Goal: Task Accomplishment & Management: Complete application form

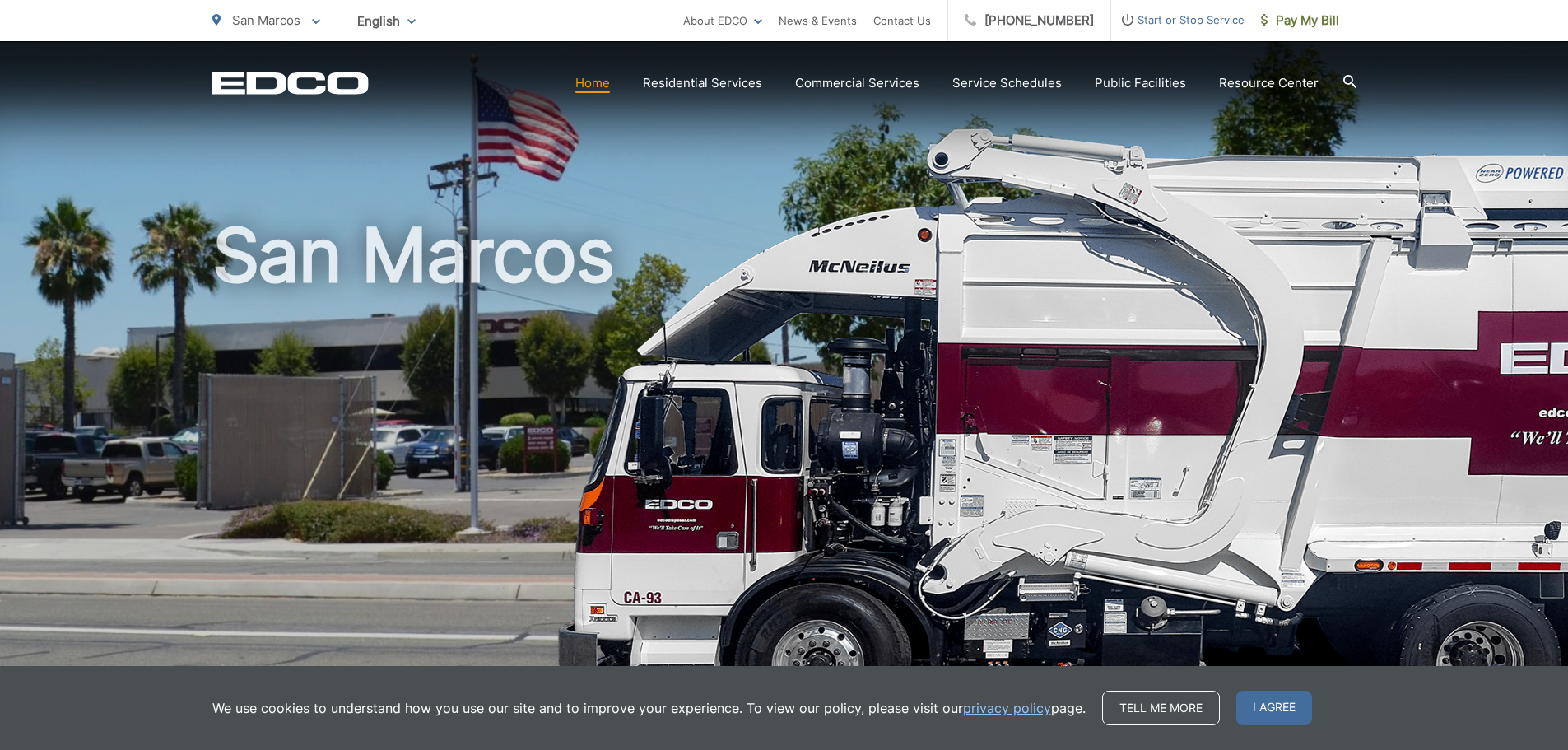
click at [1187, 21] on span "Start or Stop Service" at bounding box center [1178, 20] width 133 height 20
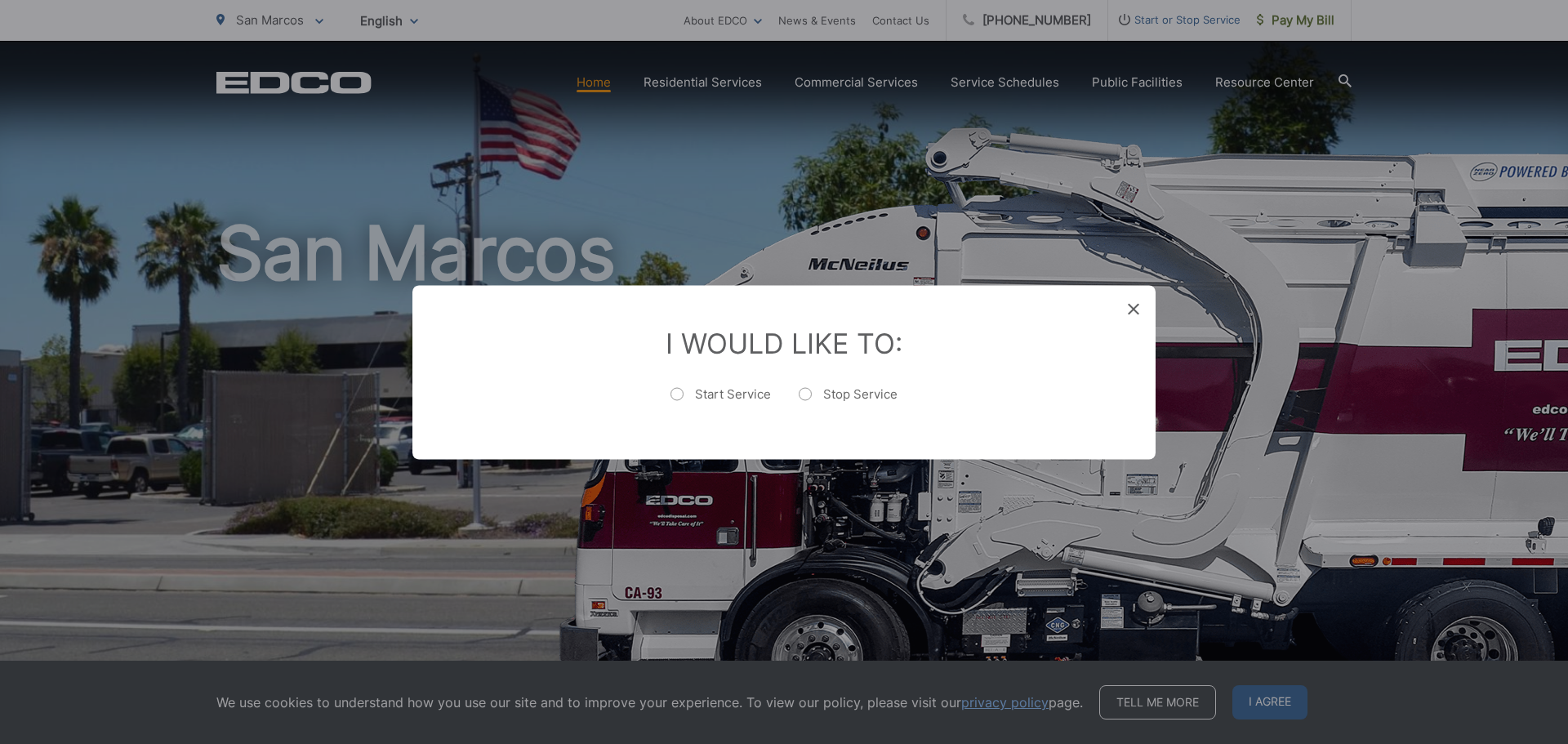
click at [710, 387] on label "Start Service" at bounding box center [721, 402] width 101 height 32
radio input "true"
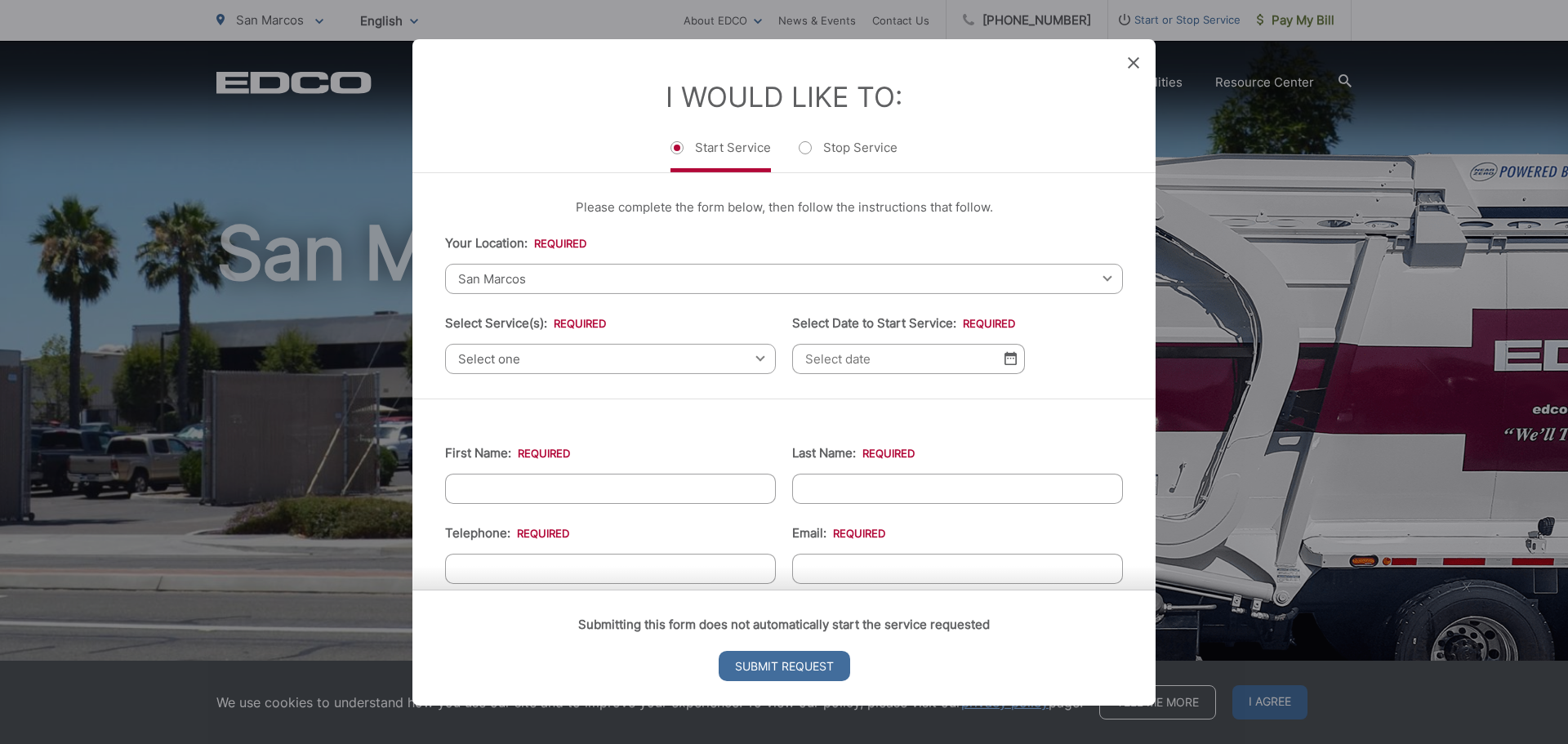
click at [666, 360] on span "Select one" at bounding box center [611, 358] width 330 height 30
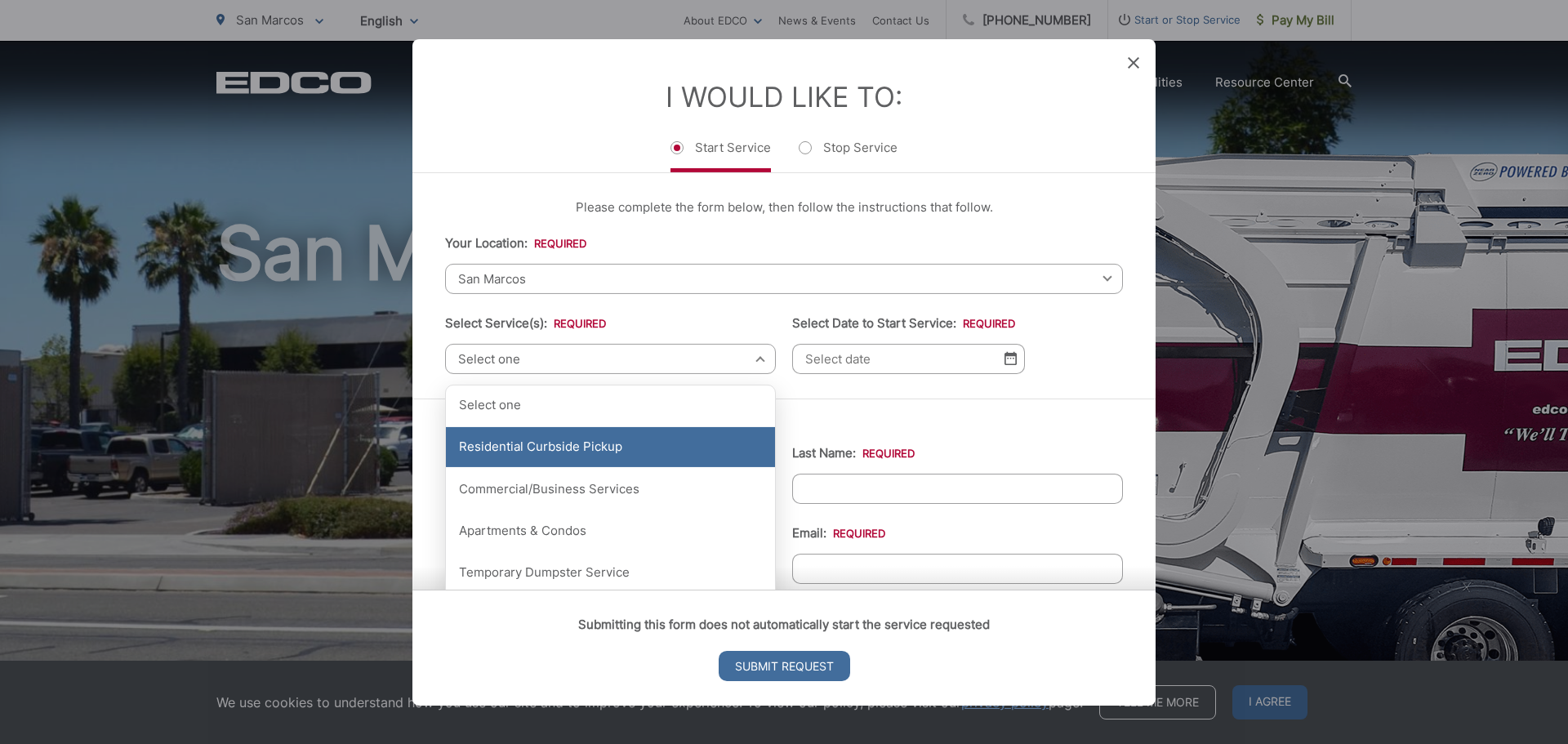
click at [633, 456] on div "Residential Curbside Pickup" at bounding box center [611, 448] width 329 height 41
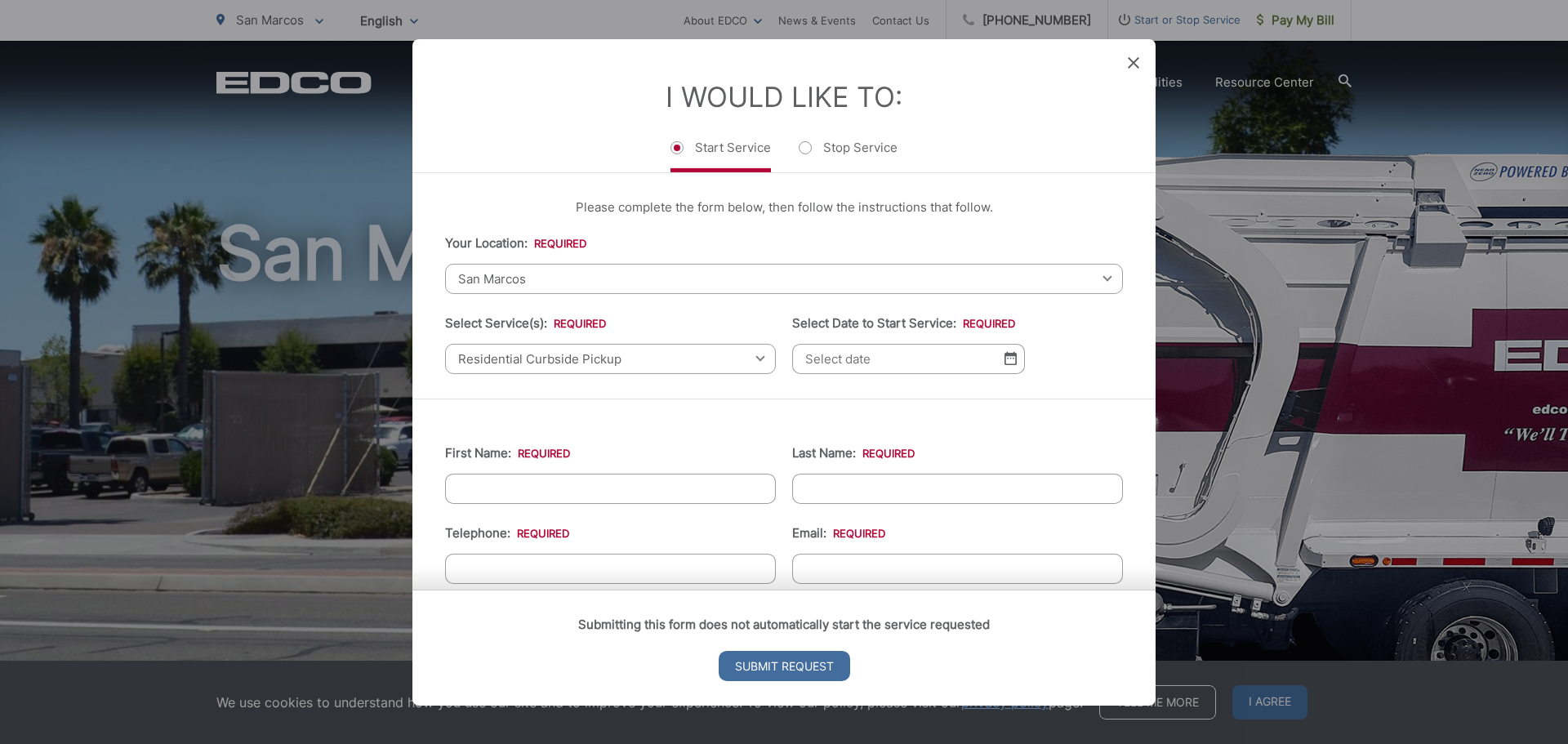
click at [1004, 356] on img at bounding box center [1010, 358] width 12 height 14
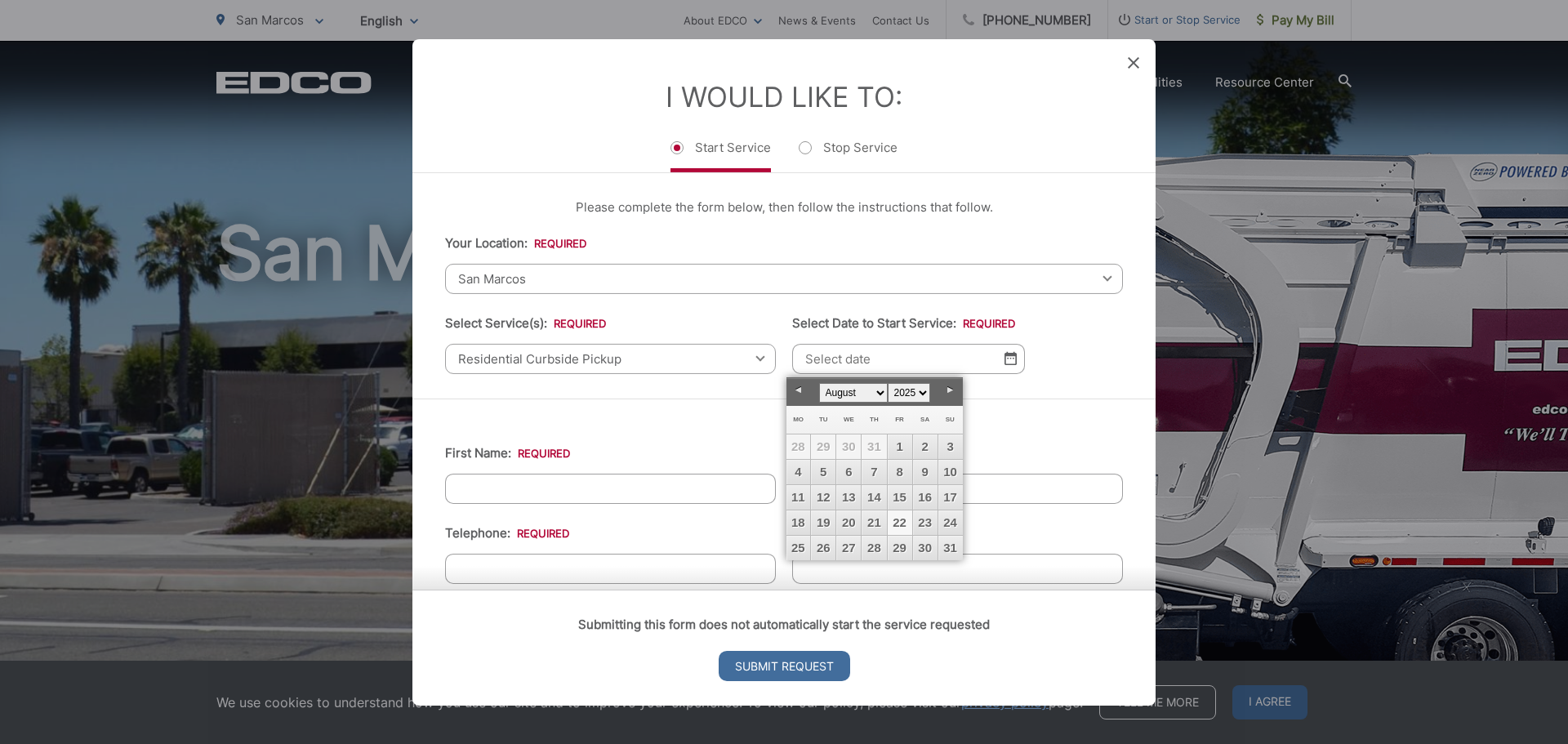
click at [901, 522] on link "22" at bounding box center [899, 522] width 25 height 25
type input "[DATE]"
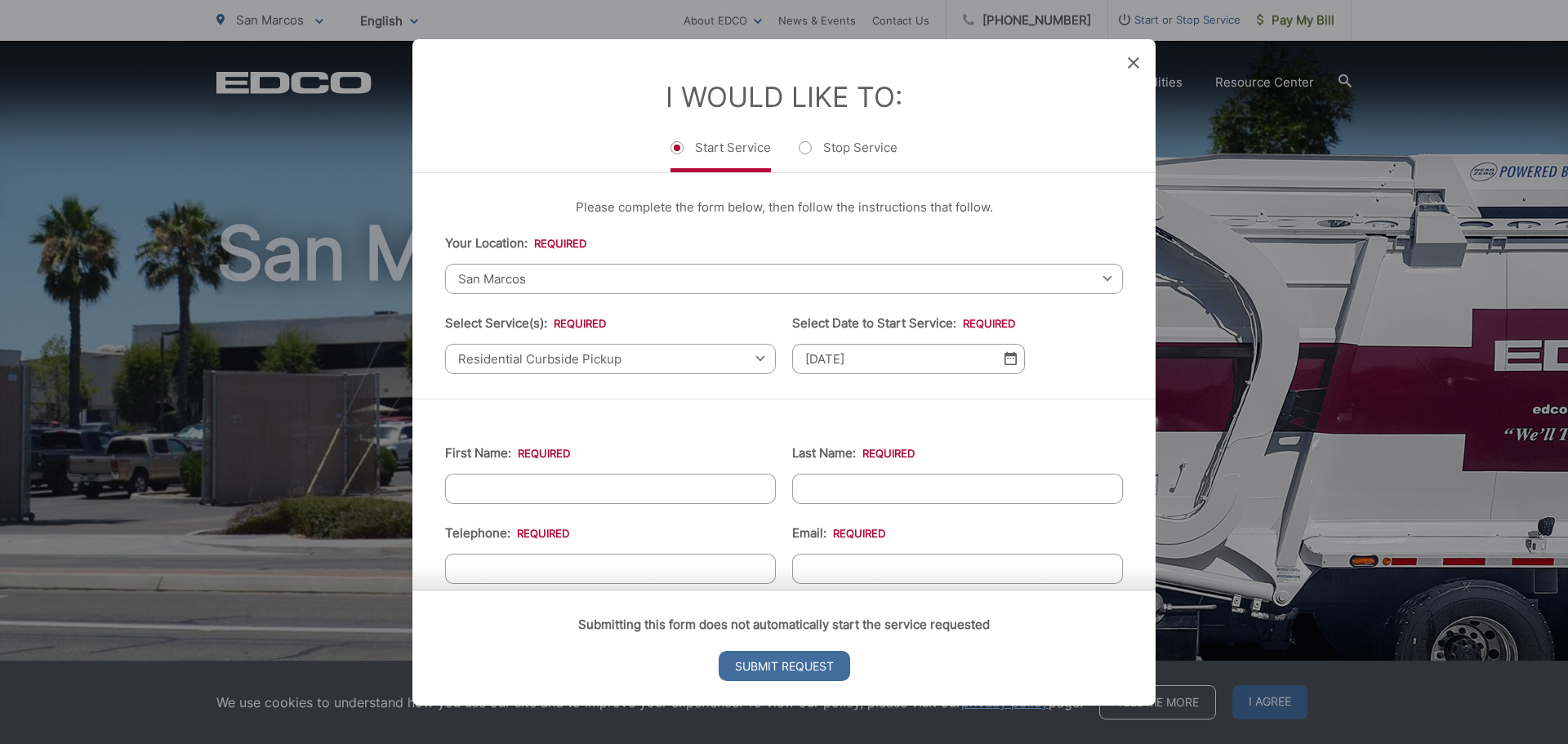
click at [674, 490] on input "First Name: *" at bounding box center [611, 487] width 330 height 30
type input "[PERSON_NAME]"
type input "7608400429"
type input "[EMAIL_ADDRESS][DOMAIN_NAME]"
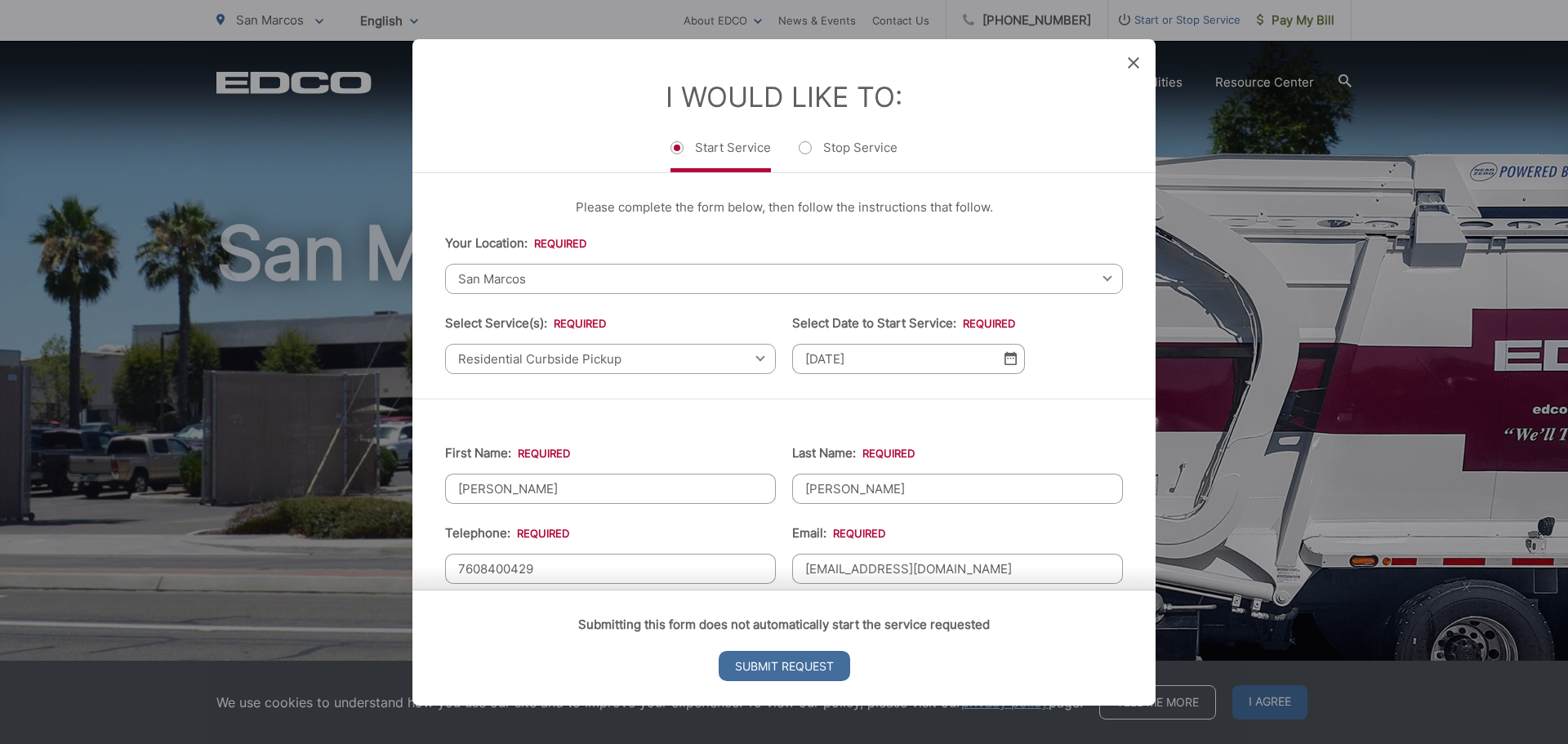
type input "[STREET_ADDRESS]"
type input "San Marcos"
type input "92078"
type input "[PHONE_NUMBER]"
click at [644, 589] on div "Submitting this form does not automatically start the service requested Submit …" at bounding box center [784, 647] width 744 height 116
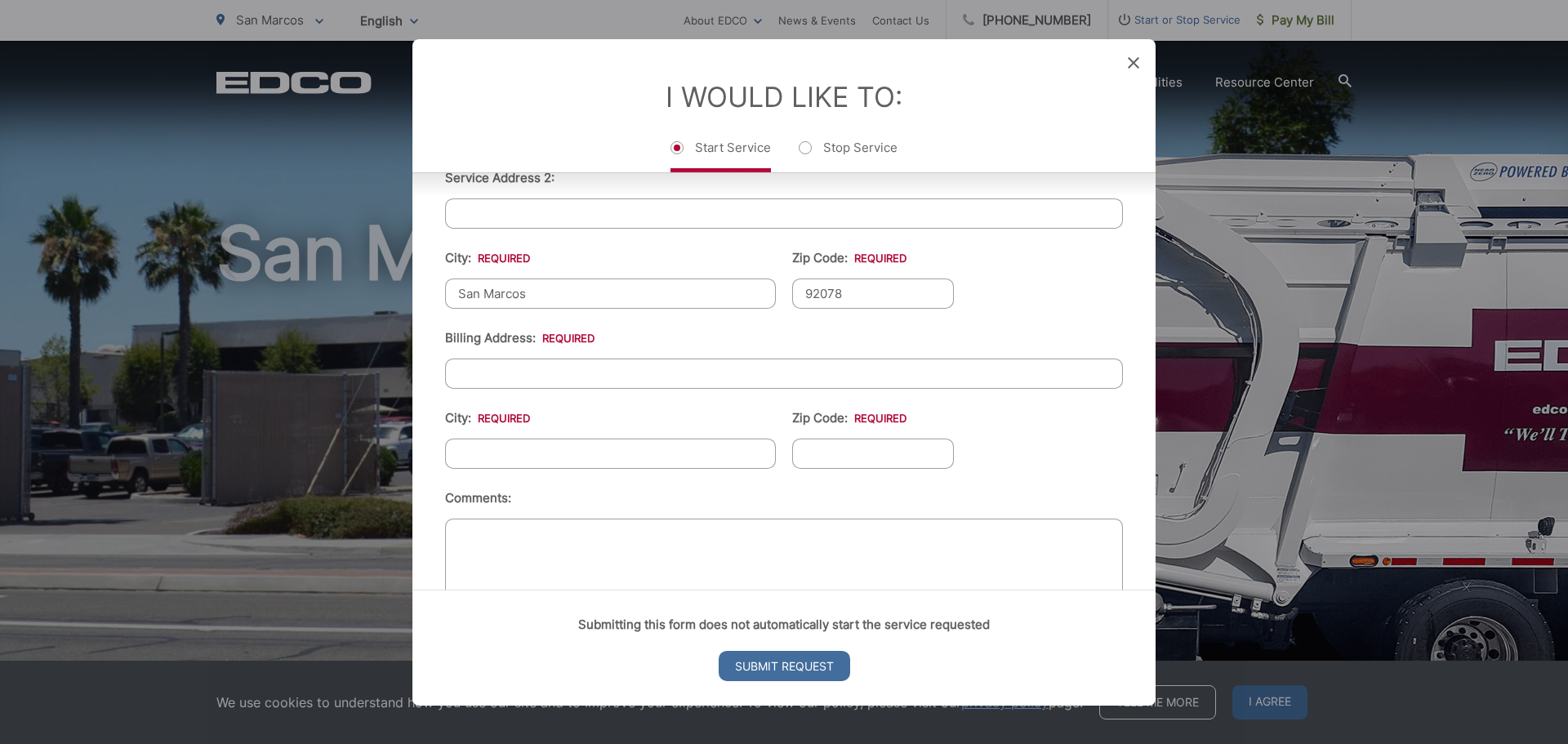
scroll to position [572, 0]
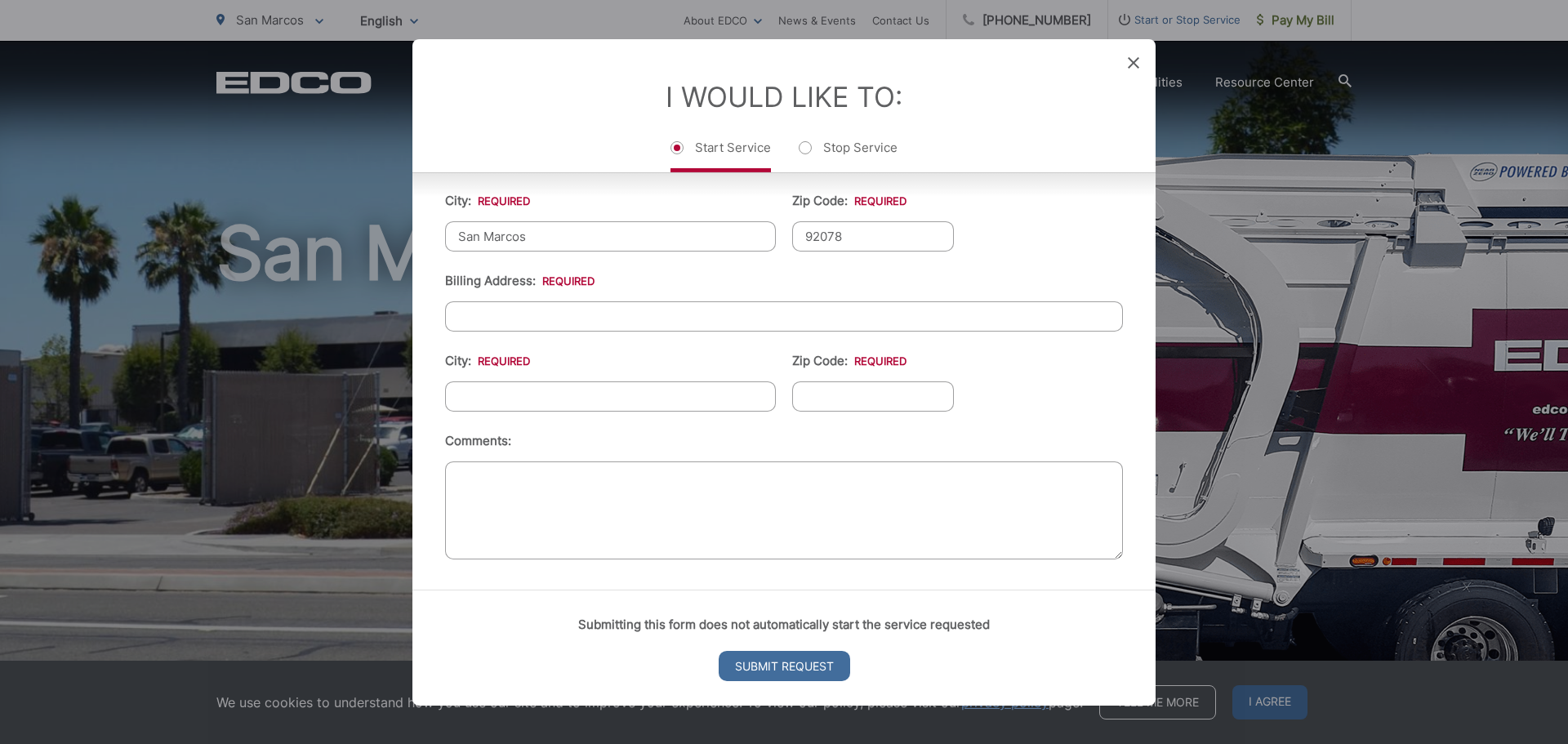
click at [638, 311] on input "Billing Address: *" at bounding box center [784, 315] width 678 height 30
type input "[STREET_ADDRESS]"
type input "San Marcos"
type input "92078"
click at [729, 514] on textarea "Comments:" at bounding box center [784, 509] width 678 height 98
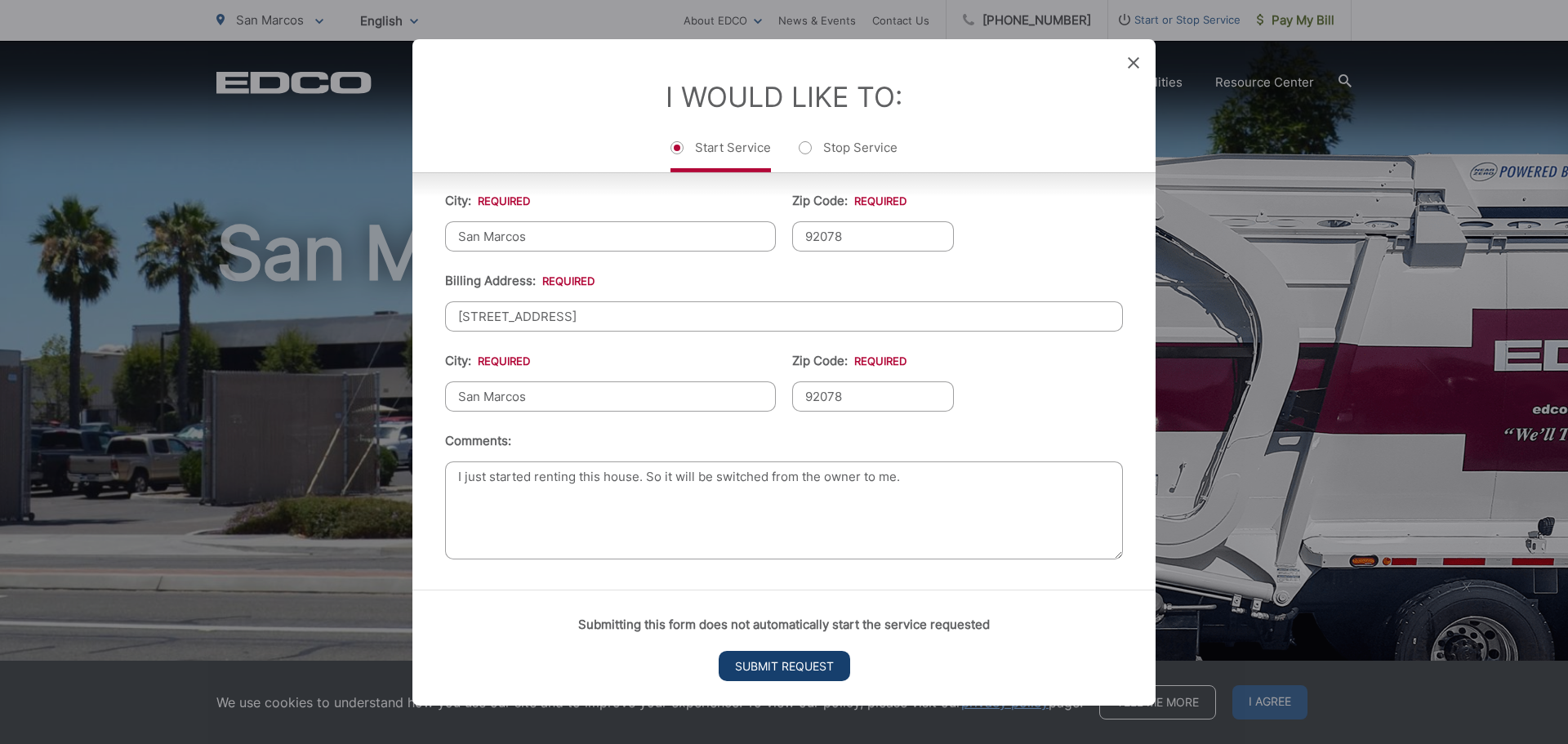
type textarea "I just started renting this house. So it will be switched from the owner to me."
click at [794, 671] on input "Submit Request" at bounding box center [784, 665] width 131 height 30
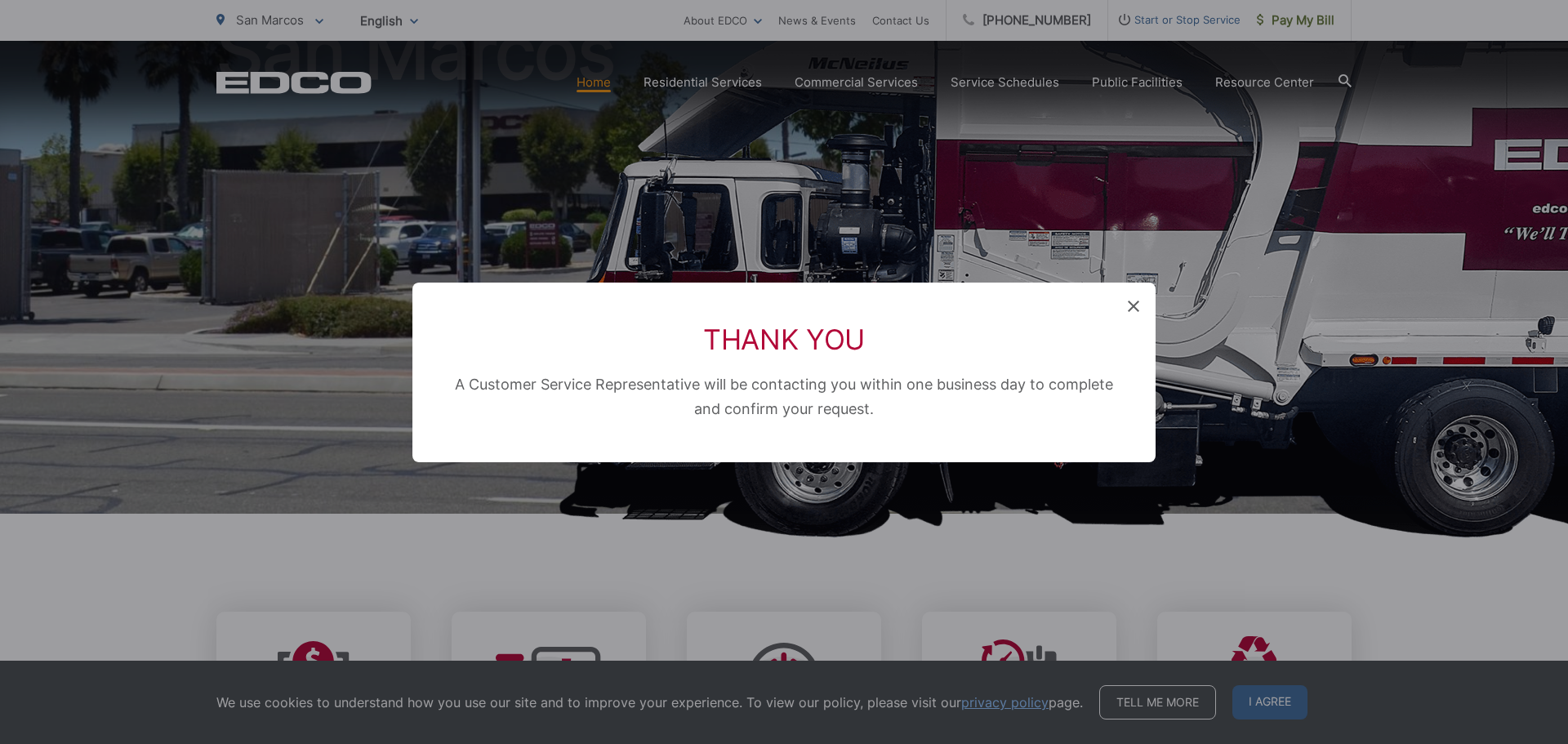
scroll to position [0, 0]
click at [1132, 304] on icon at bounding box center [1133, 306] width 11 height 11
